Goal: Task Accomplishment & Management: Complete application form

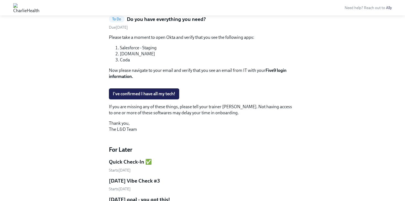
scroll to position [277, 0]
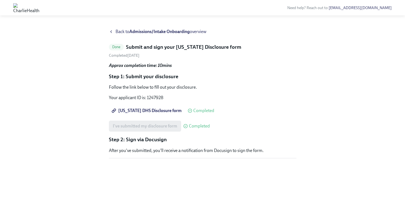
scroll to position [3, 0]
click at [120, 29] on span "Back to Admissions/Intake Onboarding overview" at bounding box center [160, 32] width 91 height 6
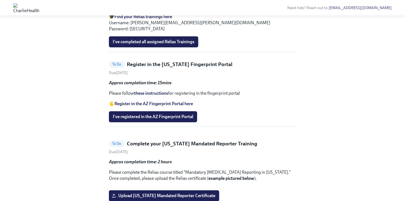
scroll to position [423, 0]
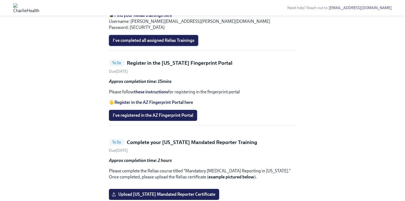
click at [124, 43] on span "I've completed all assigned Relias Trainings" at bounding box center [154, 41] width 82 height 6
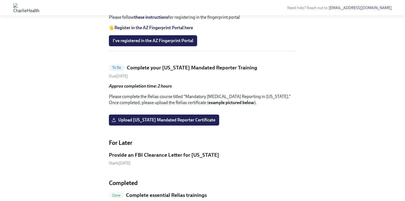
scroll to position [370, 0]
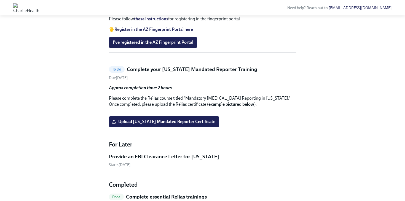
click at [144, 21] on link "these instructions" at bounding box center [151, 18] width 34 height 5
click at [125, 45] on span "I've registered in the AZ Fingerprint Portal" at bounding box center [153, 43] width 80 height 6
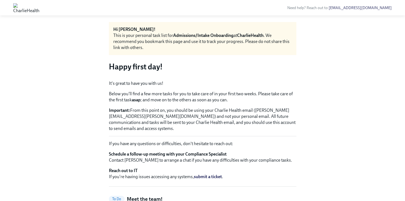
scroll to position [0, 0]
